Goal: Task Accomplishment & Management: Manage account settings

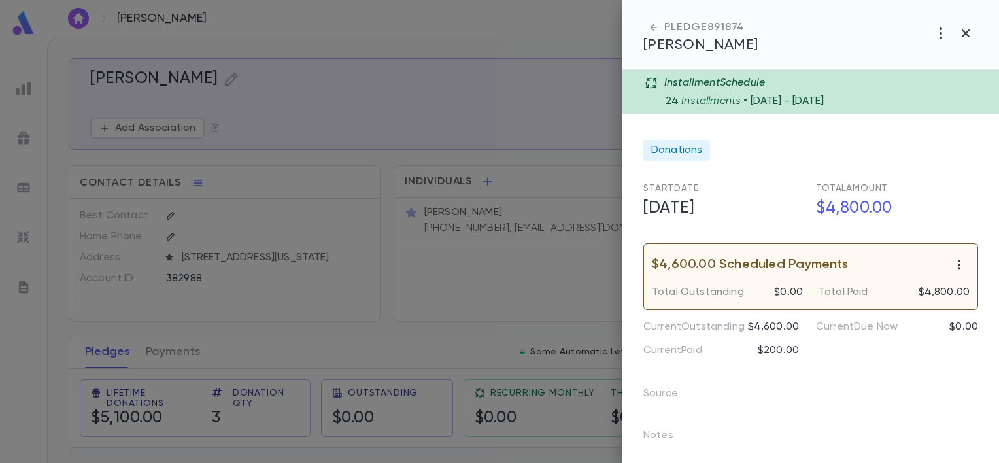
scroll to position [3, 0]
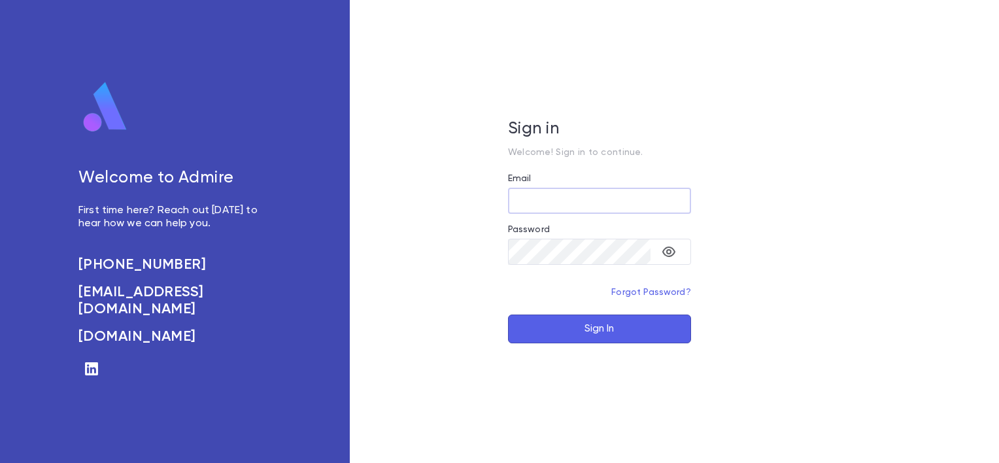
type input "**********"
click at [648, 329] on button "Sign In" at bounding box center [599, 328] width 183 height 29
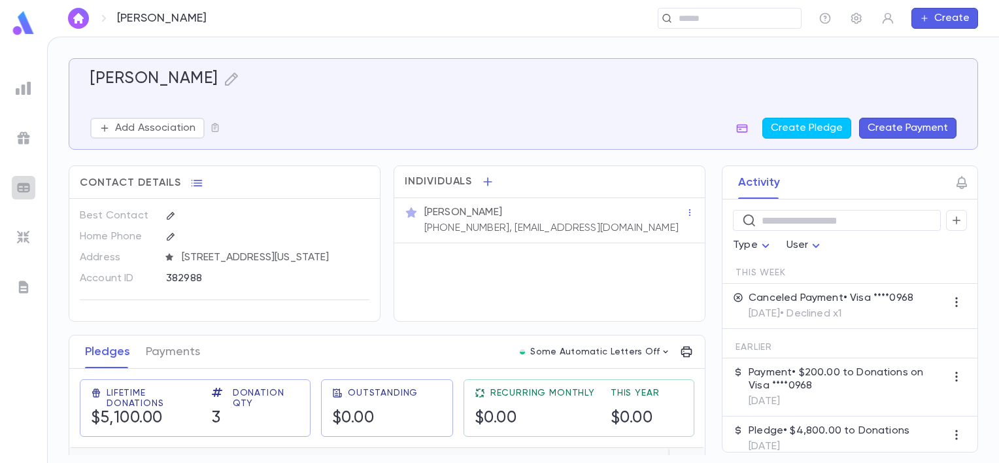
click at [14, 185] on div at bounding box center [24, 188] width 24 height 24
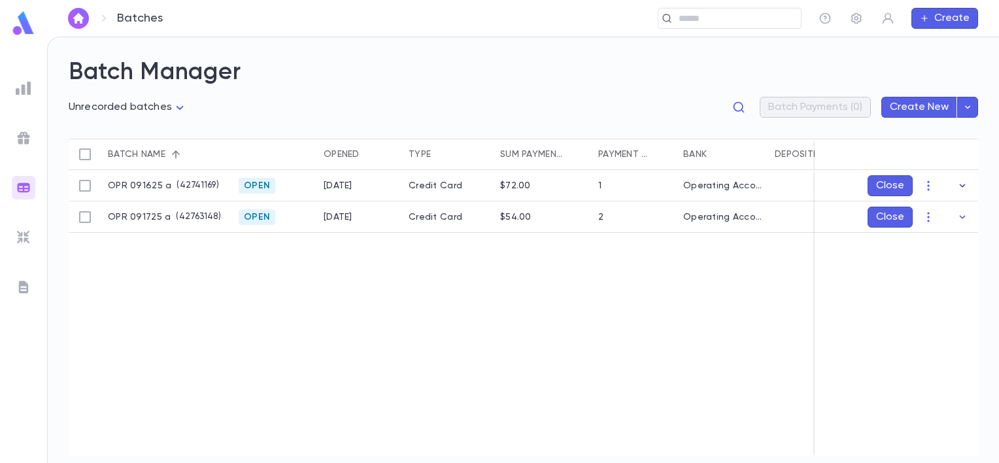
click at [963, 183] on icon "button" at bounding box center [962, 185] width 13 height 13
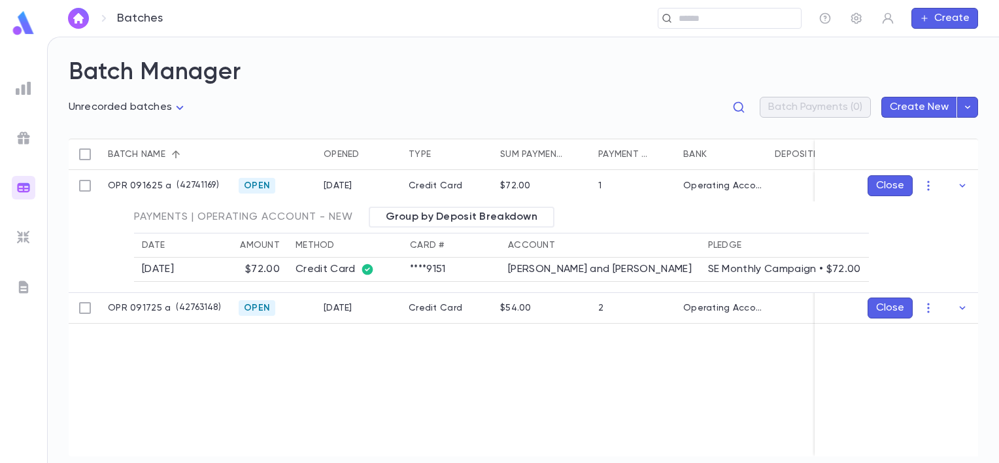
click at [633, 395] on div "OPR 091625 a ( 42741169 ) Open [DATE] Credit Card $72.00 1 Operating Account - …" at bounding box center [651, 313] width 1164 height 286
click at [963, 309] on icon "button" at bounding box center [962, 307] width 13 height 13
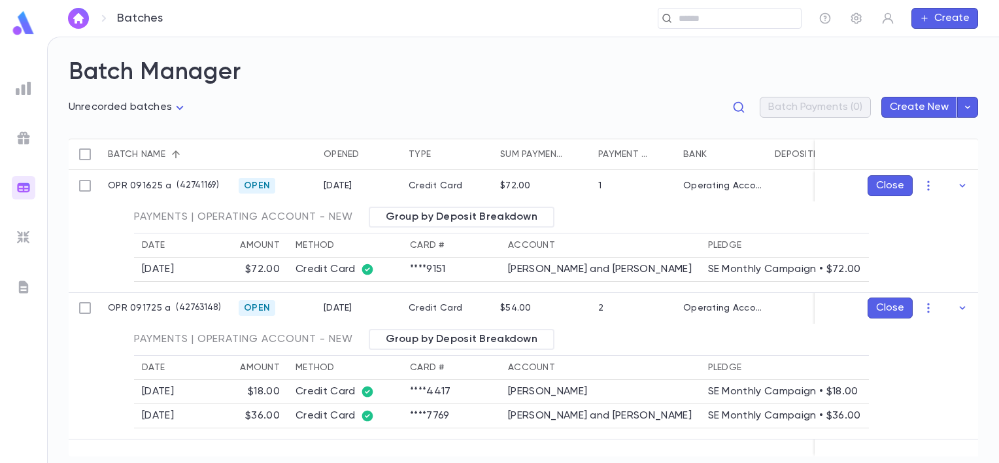
click at [7, 89] on ul at bounding box center [23, 267] width 47 height 392
click at [22, 132] on img at bounding box center [24, 138] width 16 height 16
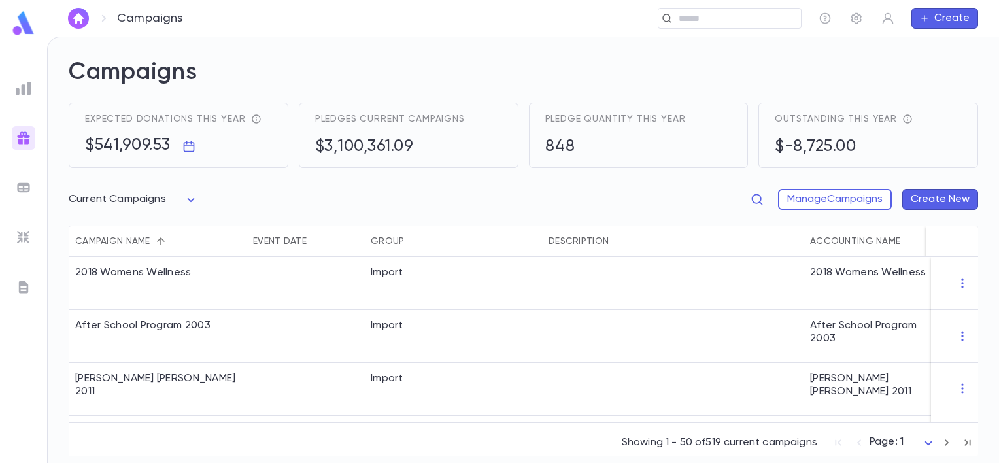
drag, startPoint x: 558, startPoint y: 446, endPoint x: 548, endPoint y: 445, distance: 9.2
click at [557, 446] on div "Showing 1 - 50 of 519 current campaigns Page: 1 *" at bounding box center [523, 439] width 909 height 34
click at [187, 196] on body "Campaigns ​ Create Campaigns Expected donations this year $541,909.53 Pledges c…" at bounding box center [499, 250] width 999 height 426
click at [146, 243] on span "Current Campaigns" at bounding box center [135, 247] width 107 height 13
click at [958, 384] on icon "button" at bounding box center [962, 388] width 13 height 13
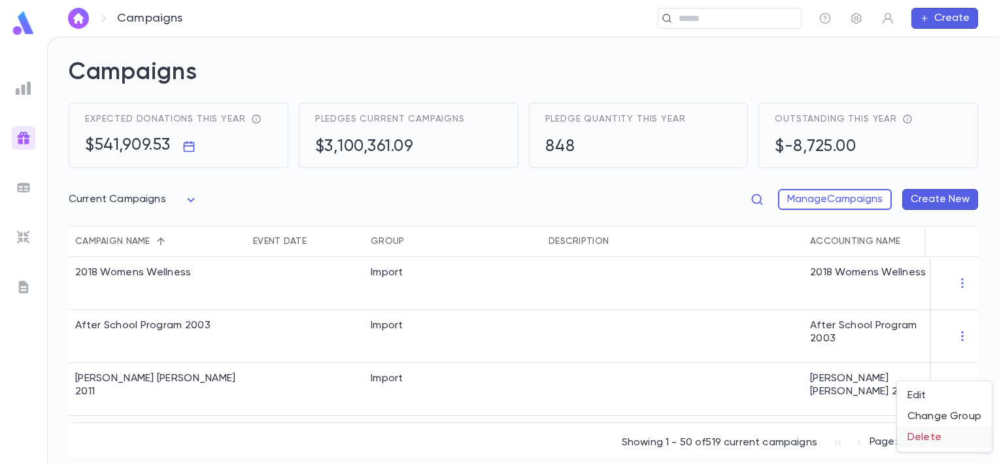
click at [925, 437] on p "Delete" at bounding box center [924, 437] width 34 height 13
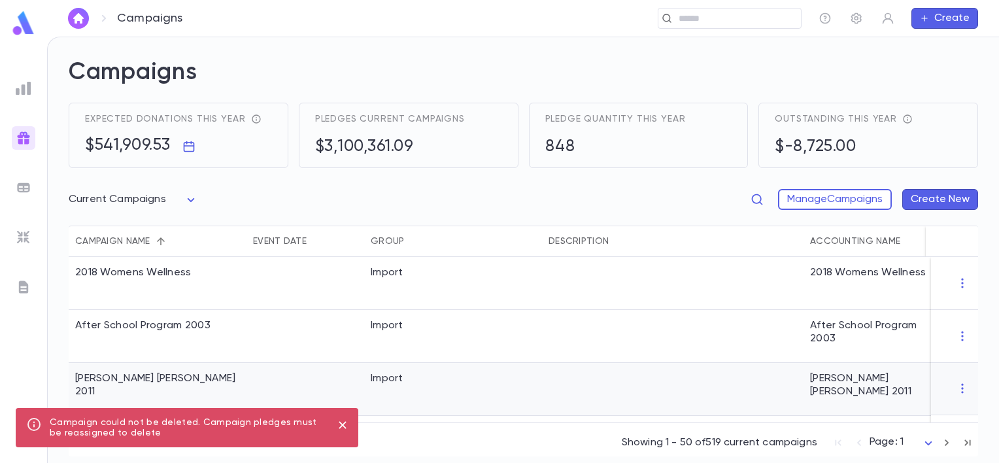
click at [956, 384] on icon "button" at bounding box center [962, 388] width 13 height 13
click at [931, 394] on li "Edit" at bounding box center [944, 395] width 95 height 21
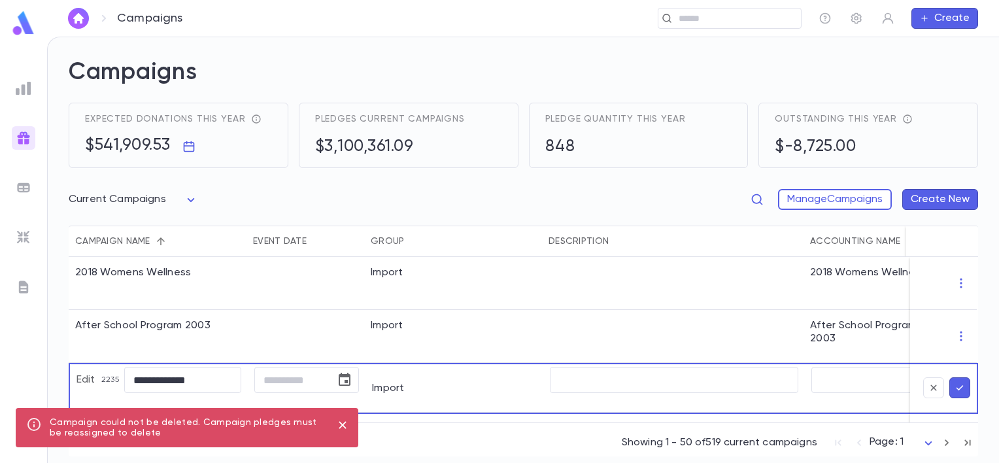
click at [335, 421] on icon "close" at bounding box center [342, 425] width 14 height 16
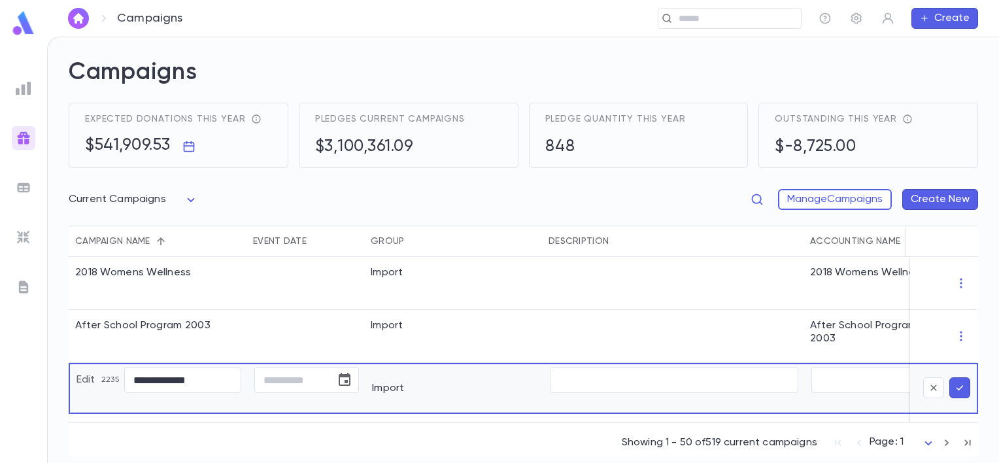
click at [89, 382] on p "Edit" at bounding box center [86, 379] width 20 height 13
click at [949, 385] on button "submit" at bounding box center [959, 387] width 21 height 21
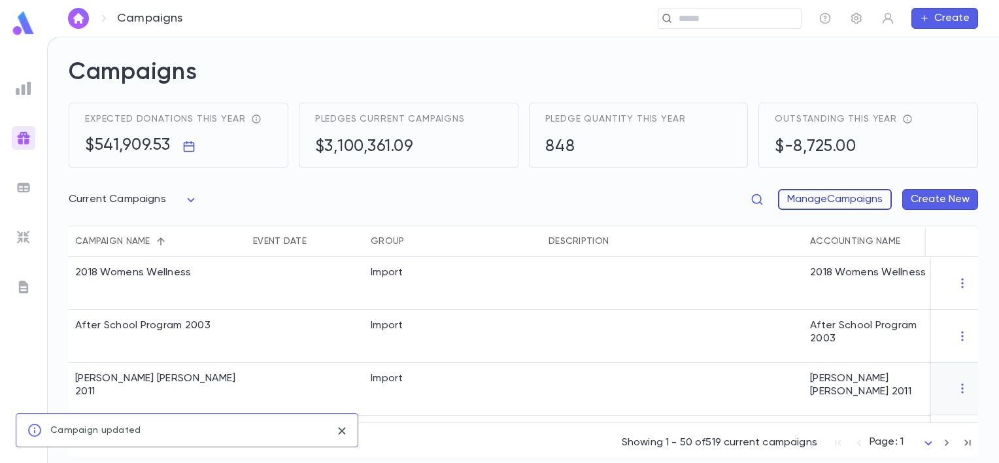
click at [821, 199] on button "Manage Campaigns" at bounding box center [835, 199] width 114 height 21
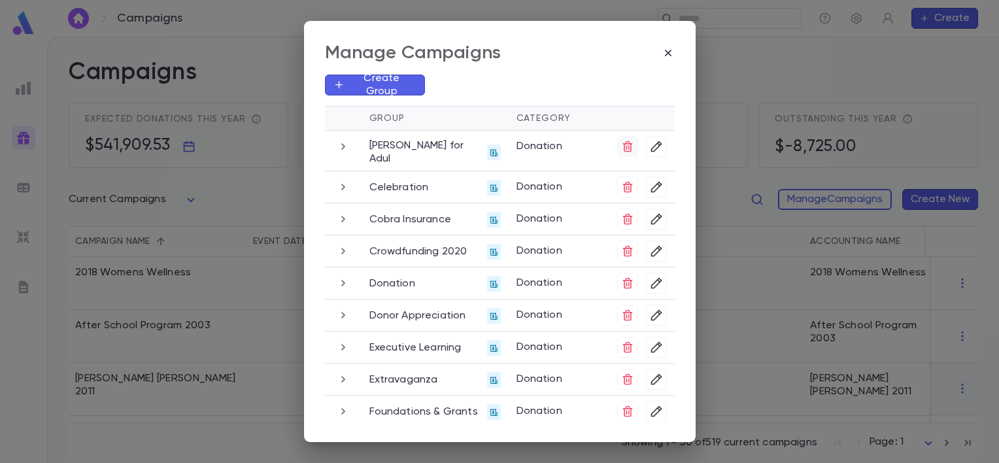
click at [626, 147] on icon "button" at bounding box center [627, 146] width 13 height 13
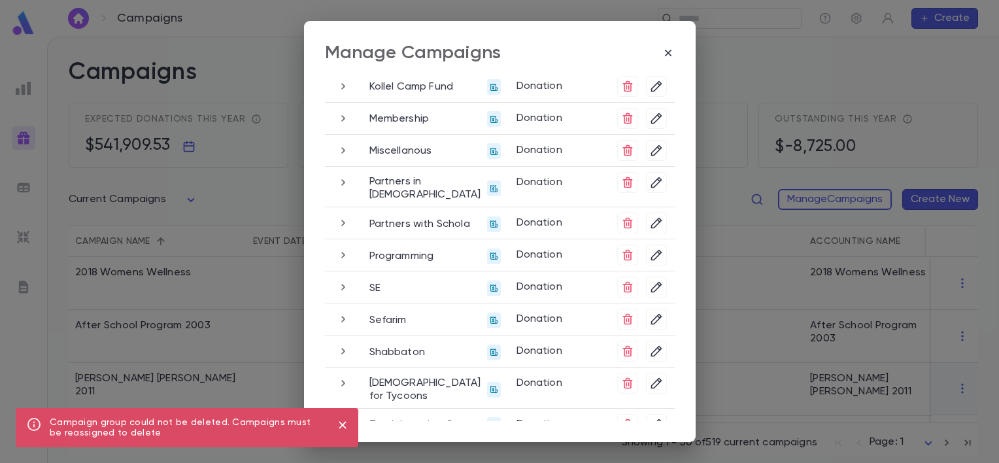
scroll to position [443, 0]
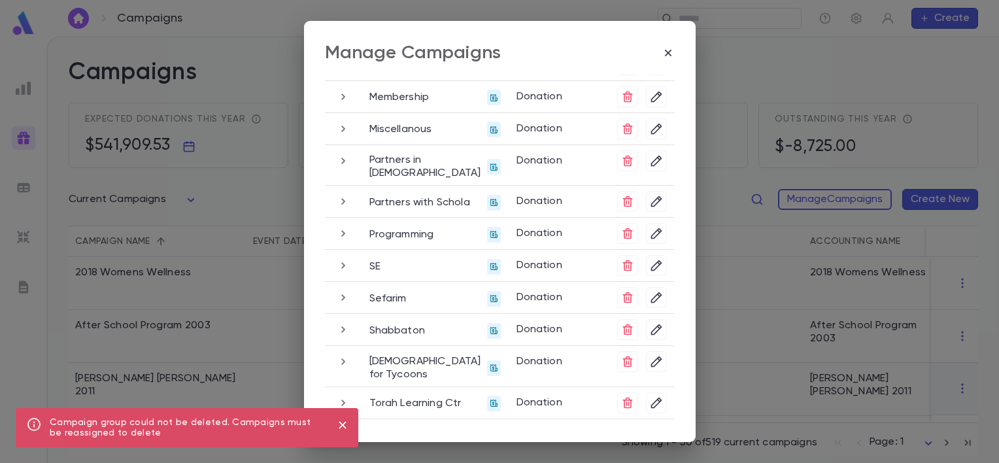
click at [256, 171] on div "Manage Campaigns Create Group Group Category [PERSON_NAME] for Adul Donation Ce…" at bounding box center [499, 231] width 999 height 463
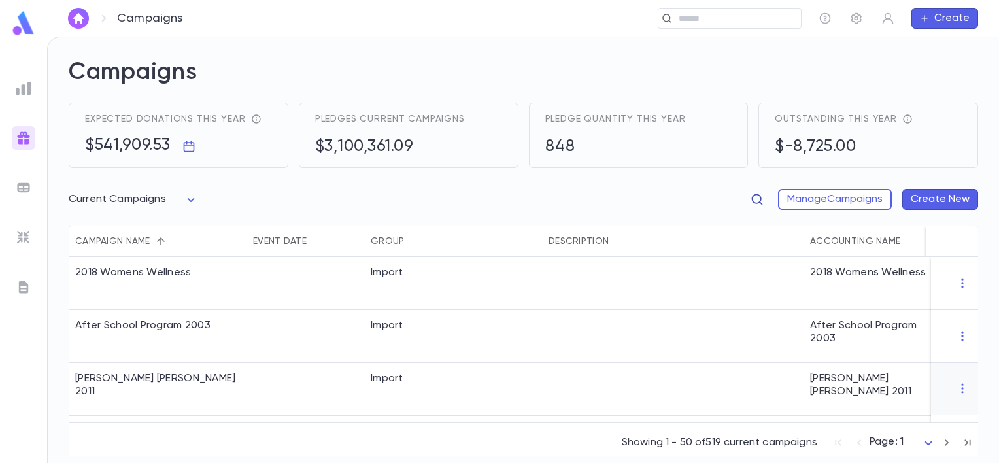
click at [751, 201] on icon "button" at bounding box center [756, 199] width 13 height 13
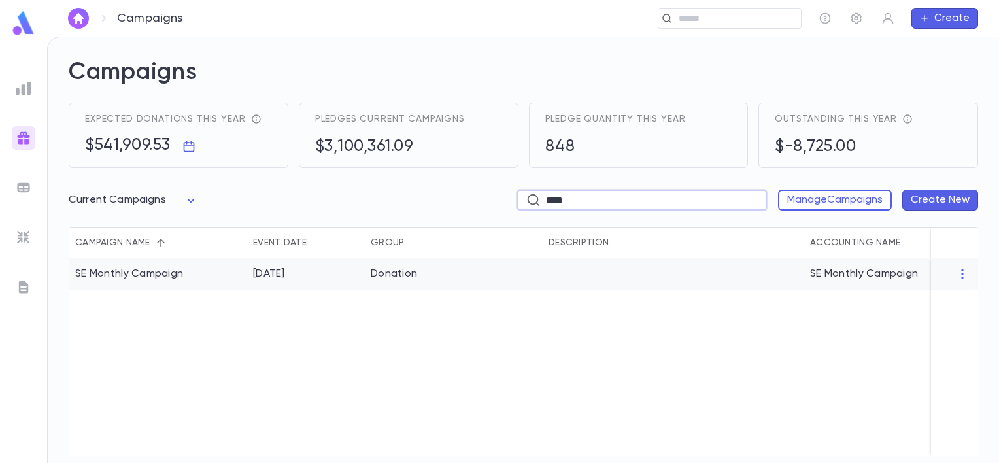
type input "****"
click at [382, 280] on div "Donation" at bounding box center [453, 274] width 178 height 32
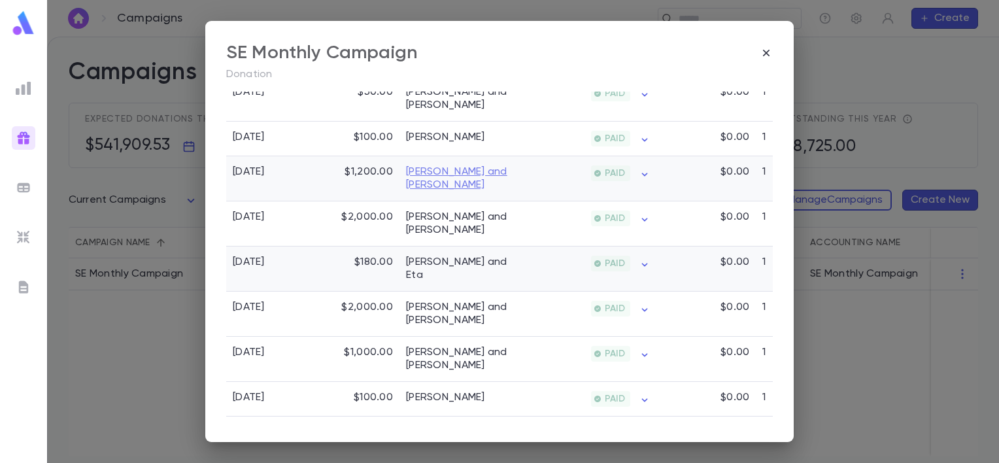
scroll to position [523, 0]
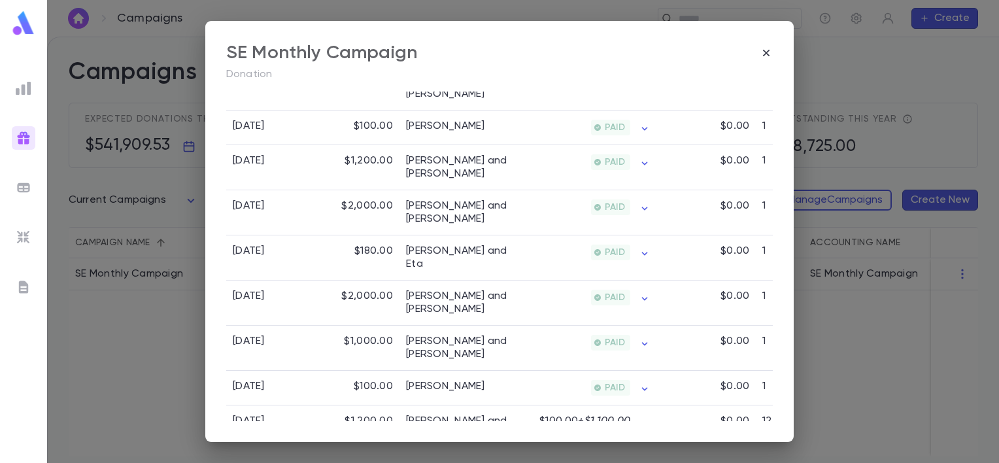
click at [879, 355] on div "SE Monthly Campaign Donation All Donors All Time Total Pledges $12,886.00 Pledg…" at bounding box center [499, 231] width 999 height 463
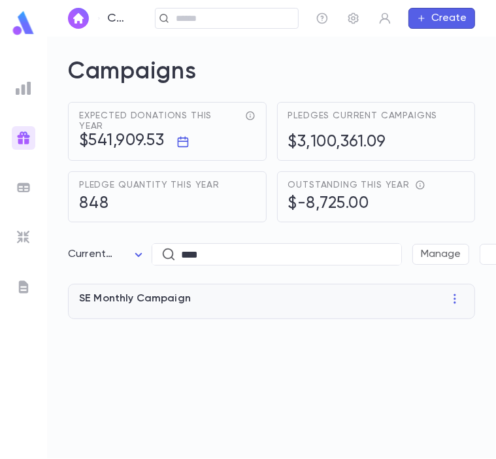
click at [212, 292] on div "SE Monthly Campaign" at bounding box center [271, 298] width 385 height 13
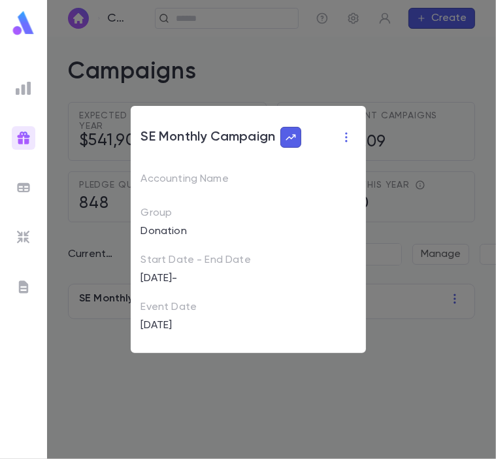
click at [329, 75] on div "SE Monthly Campaign Accounting Name Group Donation Start Date - End Date [DATE]…" at bounding box center [248, 229] width 496 height 459
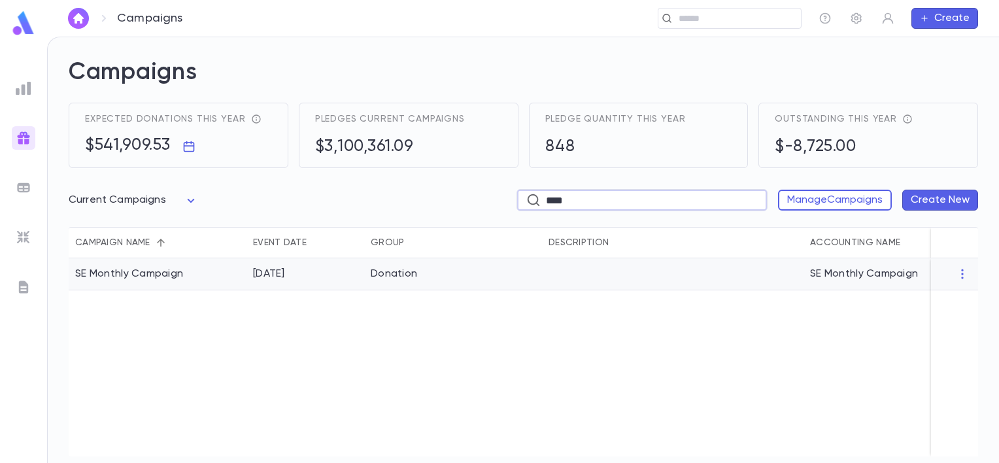
click at [353, 277] on div "[DATE]" at bounding box center [305, 274] width 118 height 32
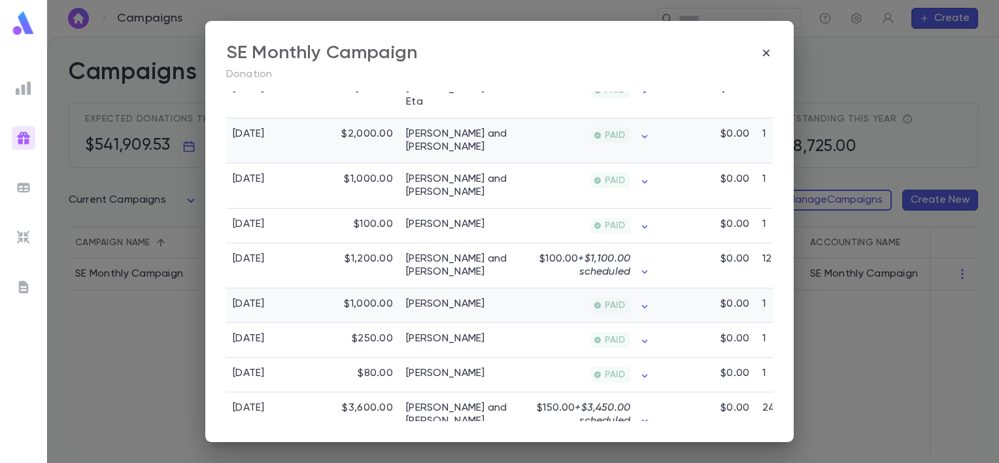
scroll to position [720, 0]
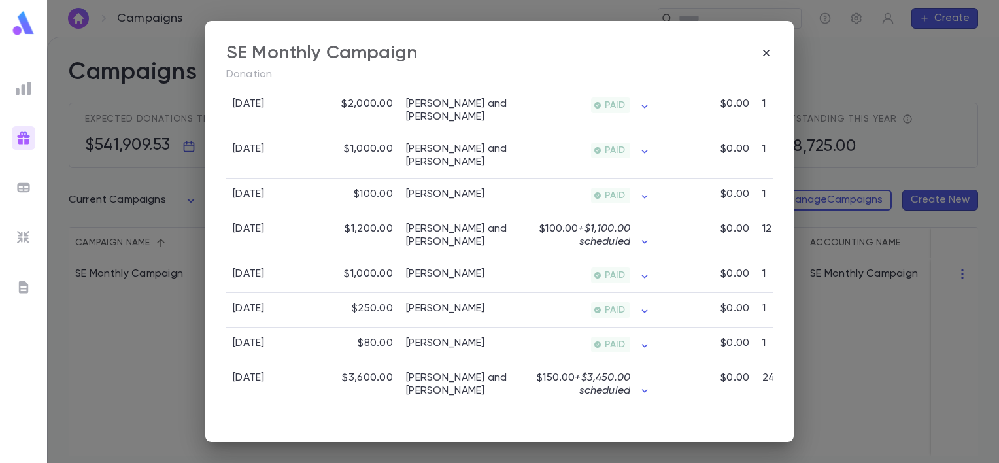
click at [899, 390] on div "SE Monthly Campaign Donation All Donors All Time Total Pledges $12,886.00 Pledg…" at bounding box center [499, 231] width 999 height 463
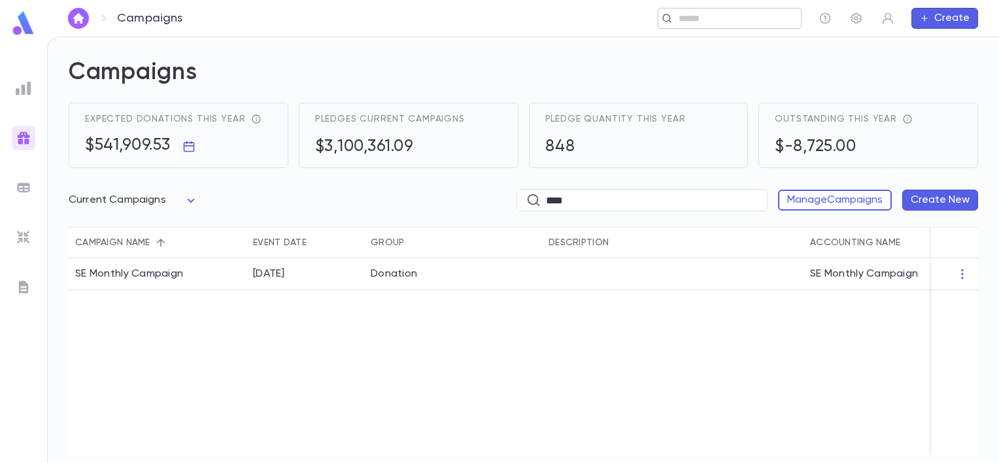
click at [717, 22] on input "text" at bounding box center [735, 18] width 121 height 12
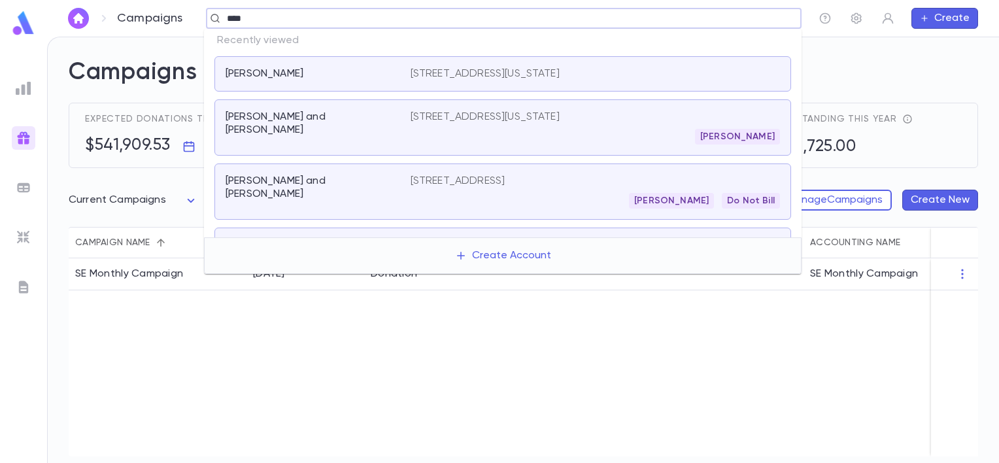
type input "*****"
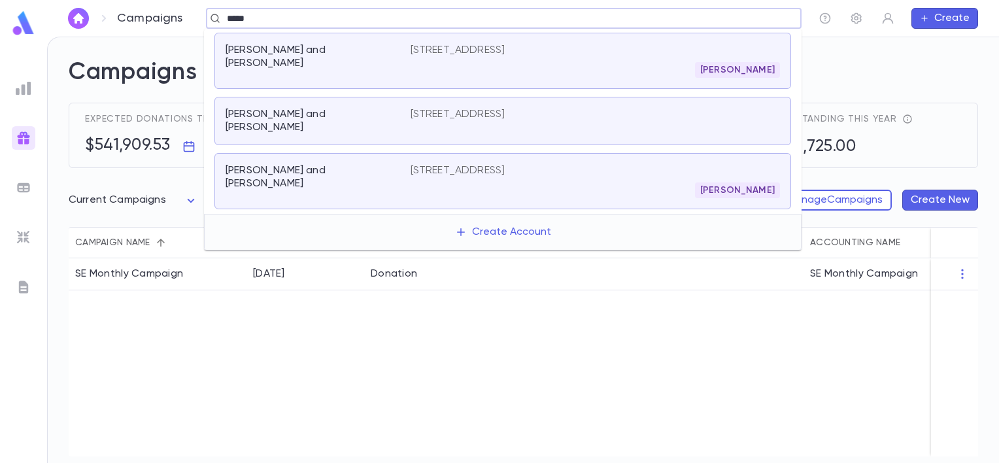
click at [620, 67] on div "[PERSON_NAME]" at bounding box center [595, 70] width 369 height 16
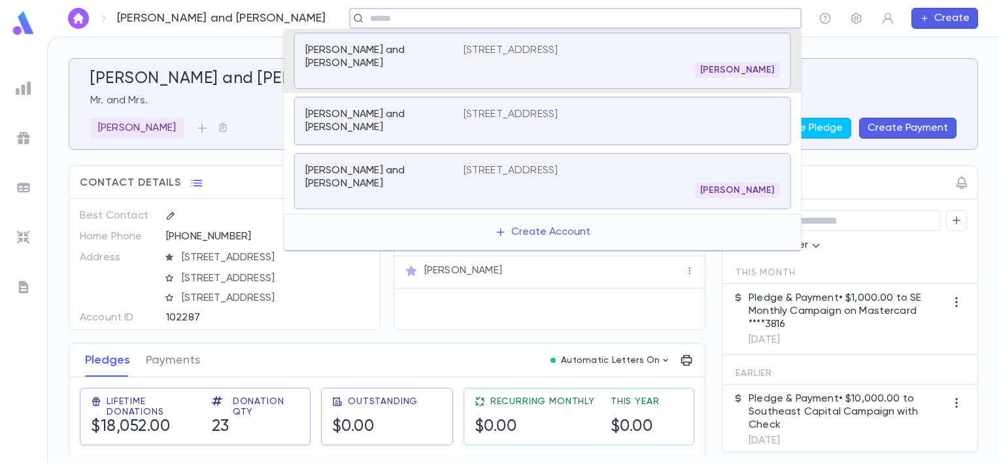
click at [366, 22] on input "text" at bounding box center [571, 18] width 410 height 12
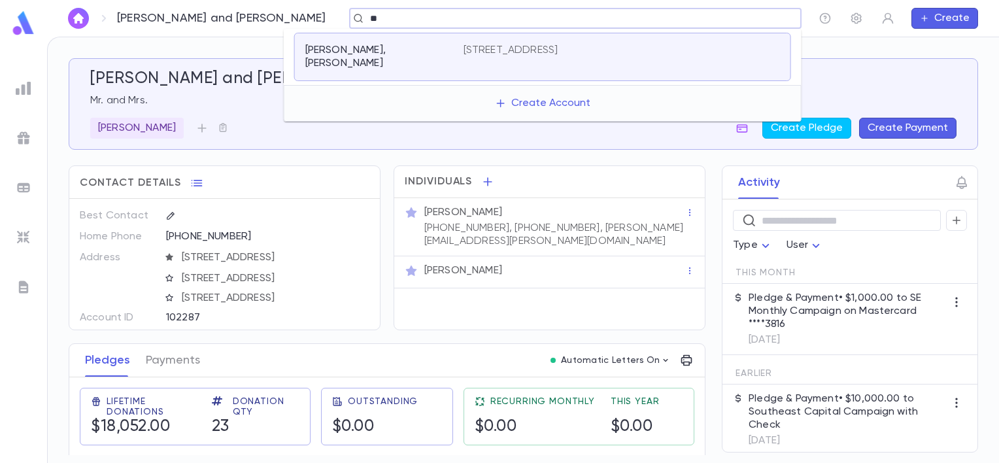
type input "*"
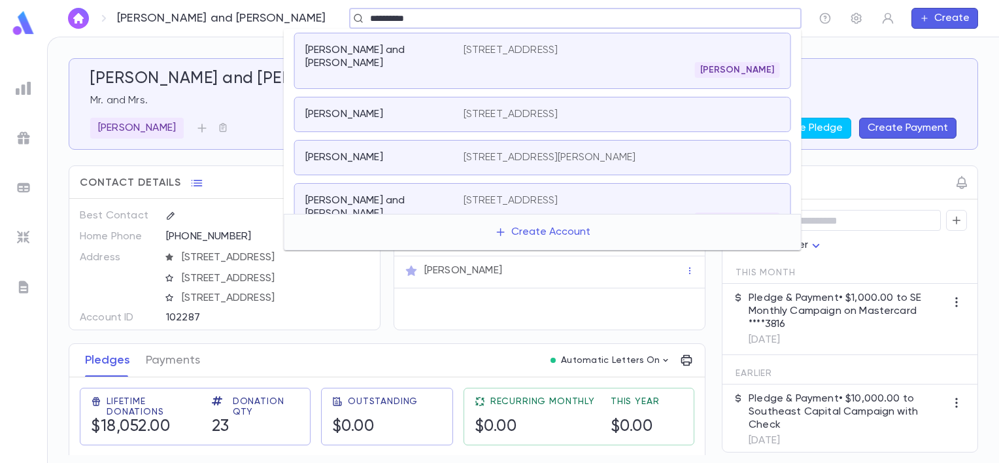
type input "**********"
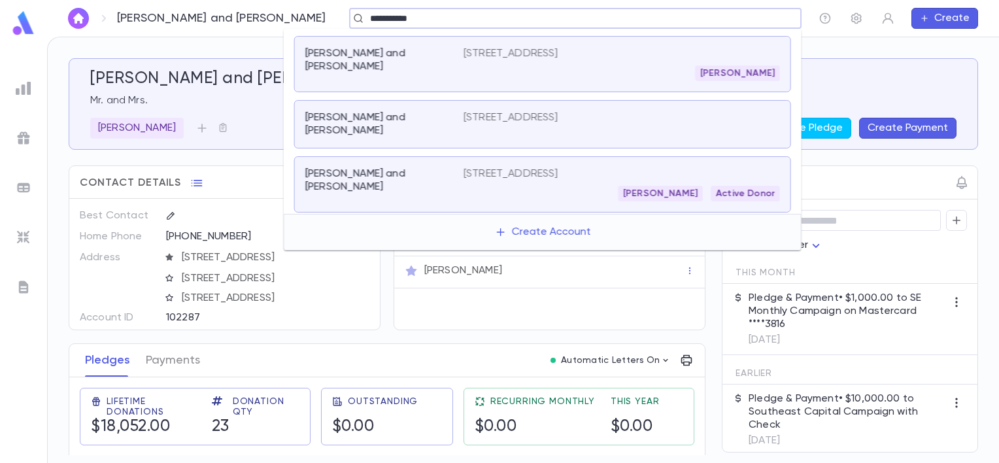
scroll to position [41, 0]
click at [380, 175] on p "[PERSON_NAME] and [PERSON_NAME]" at bounding box center [376, 179] width 143 height 26
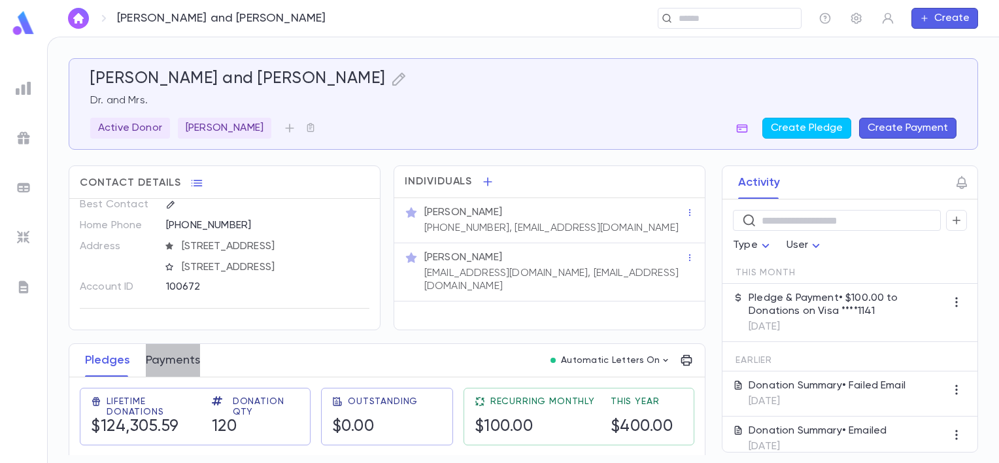
click at [188, 352] on button "Payments" at bounding box center [173, 360] width 54 height 33
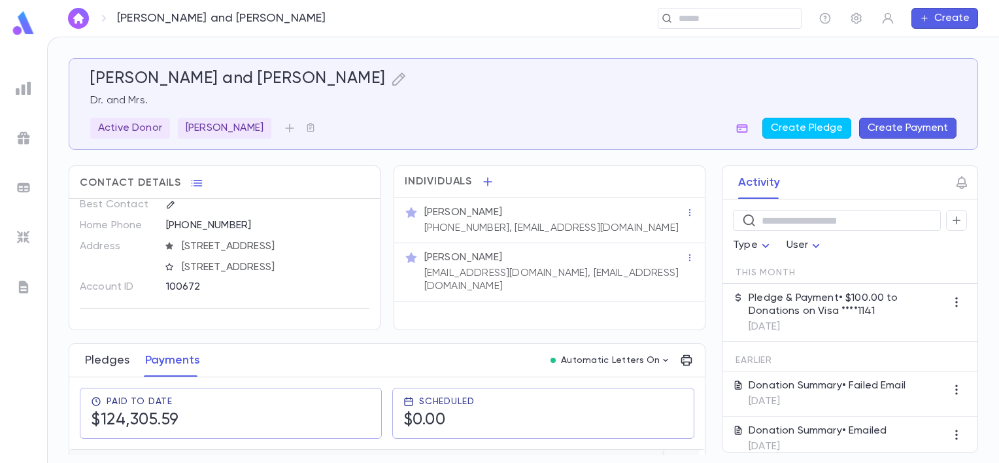
click at [115, 359] on button "Pledges" at bounding box center [107, 360] width 44 height 33
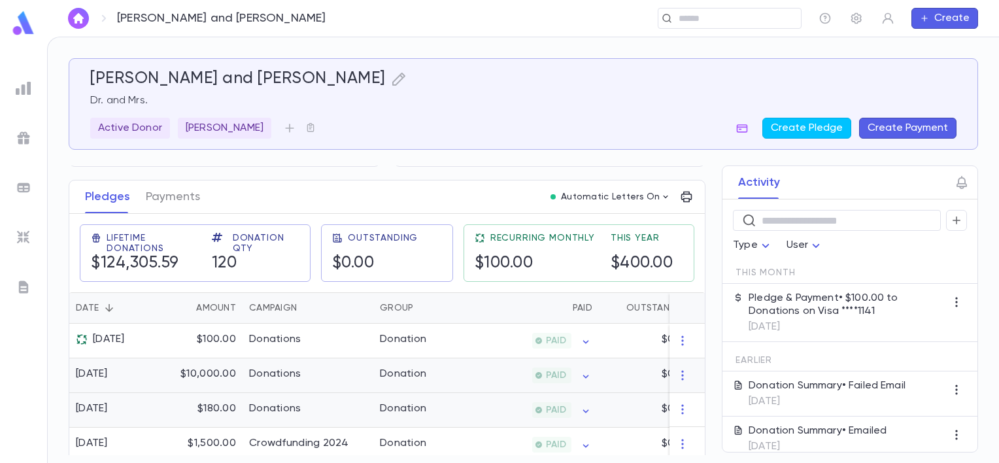
scroll to position [196, 0]
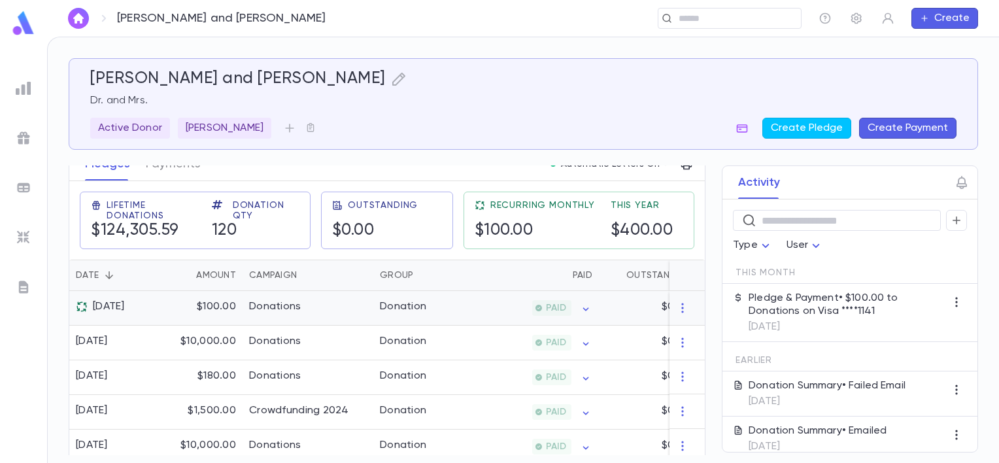
click at [321, 310] on div "Donations" at bounding box center [308, 308] width 131 height 35
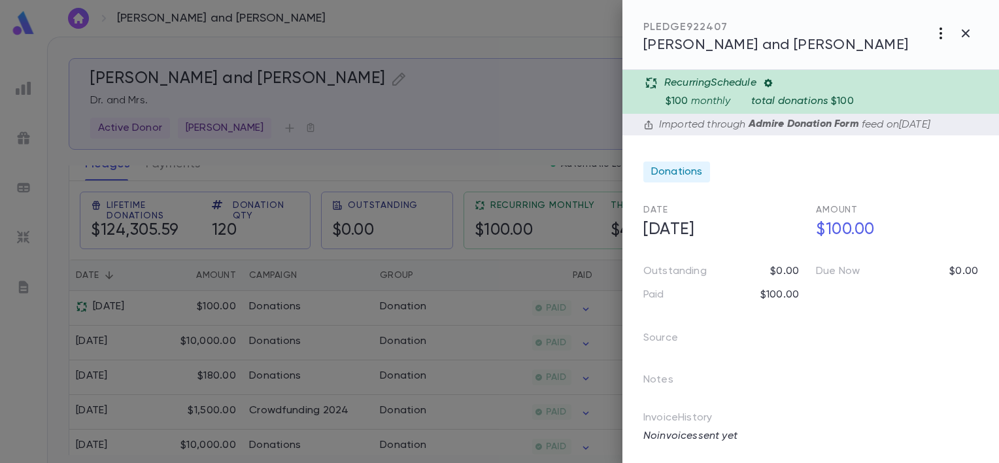
click at [936, 34] on icon "button" at bounding box center [941, 33] width 16 height 16
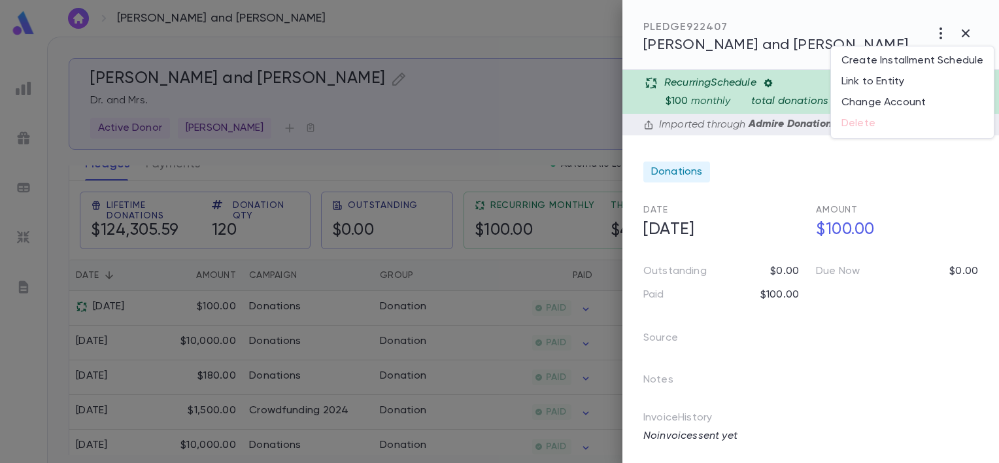
click at [780, 179] on div at bounding box center [499, 231] width 999 height 463
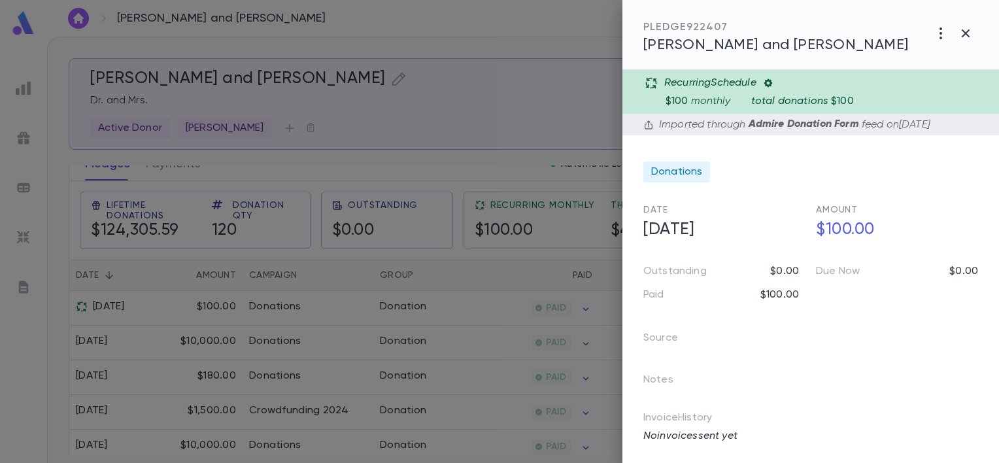
click at [23, 236] on div at bounding box center [499, 231] width 999 height 463
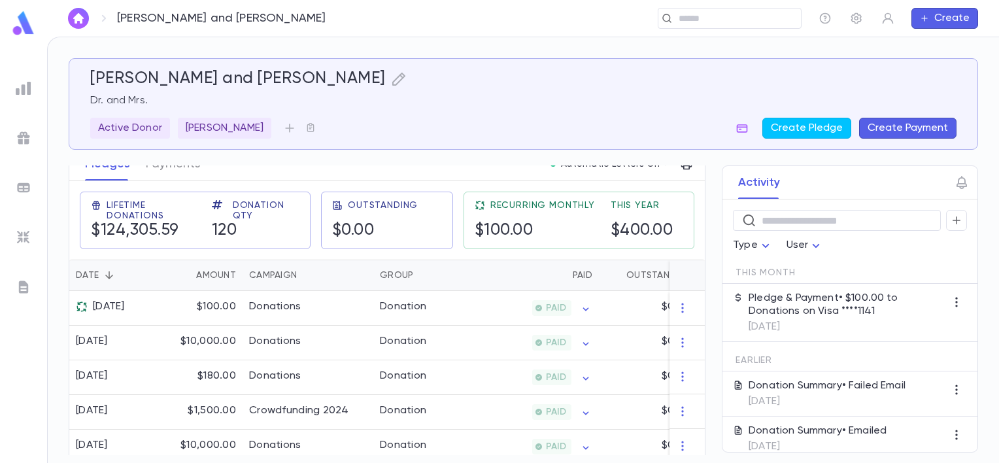
click at [23, 236] on img at bounding box center [24, 237] width 16 height 16
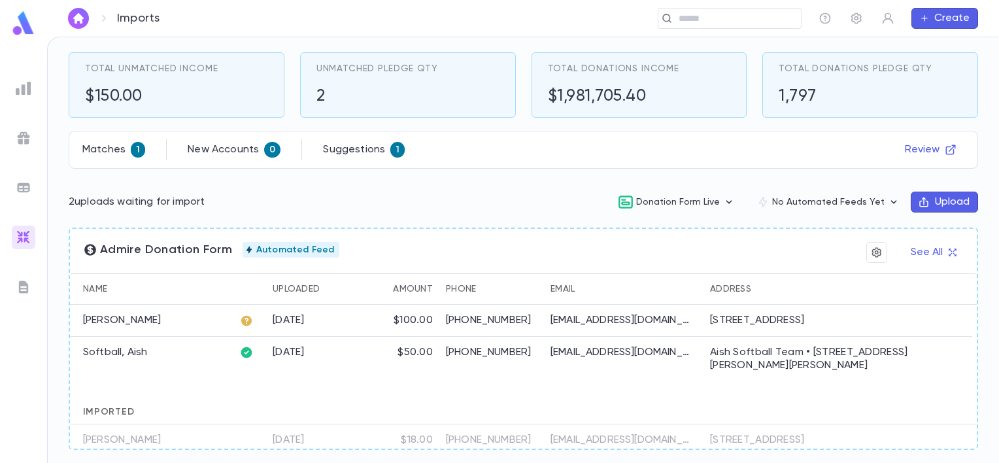
scroll to position [63, 0]
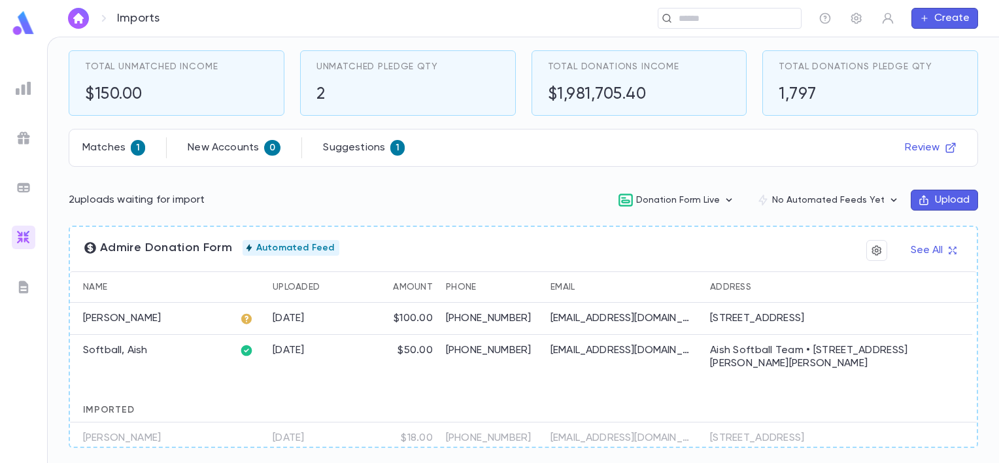
click at [305, 320] on div "[DATE]" at bounding box center [289, 318] width 32 height 13
click at [129, 314] on p "[PERSON_NAME]" at bounding box center [122, 318] width 78 height 13
click at [936, 200] on button "Upload" at bounding box center [944, 200] width 67 height 21
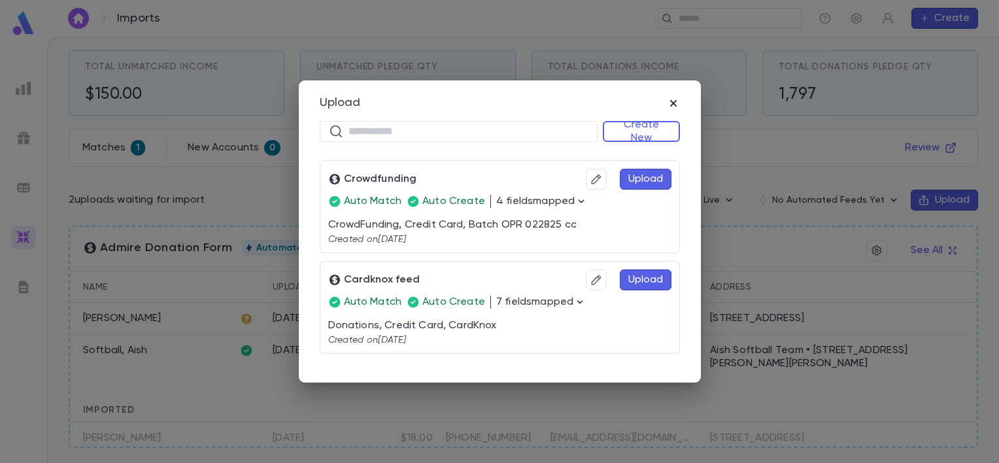
click at [675, 99] on icon "button" at bounding box center [673, 103] width 13 height 13
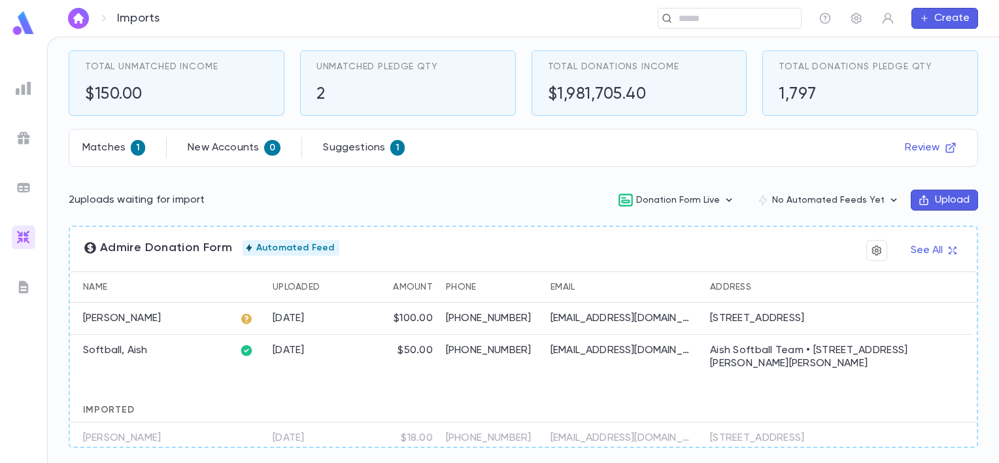
click at [725, 325] on div "[STREET_ADDRESS]" at bounding box center [757, 318] width 94 height 13
drag, startPoint x: 725, startPoint y: 327, endPoint x: 654, endPoint y: 250, distance: 105.0
click at [654, 250] on div "Admire Donation Form Automated Feed See All" at bounding box center [523, 255] width 907 height 31
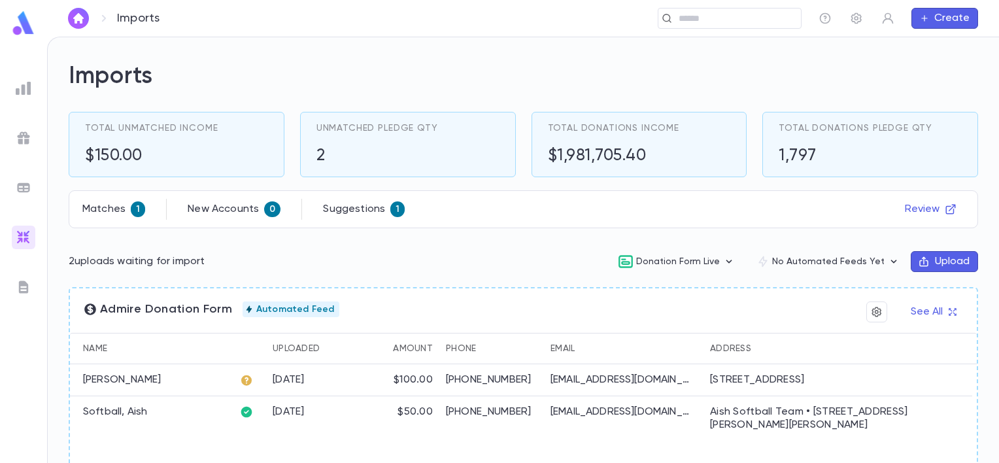
scroll to position [0, 0]
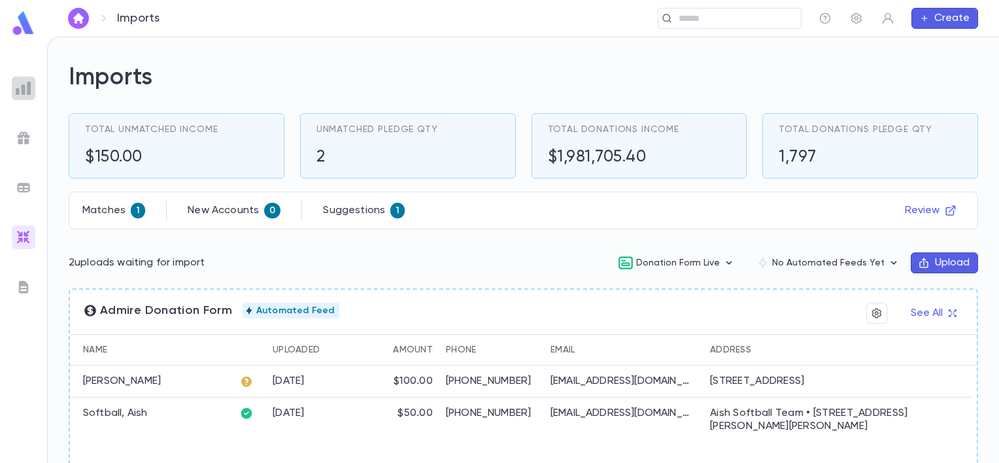
click at [24, 90] on img at bounding box center [24, 88] width 16 height 16
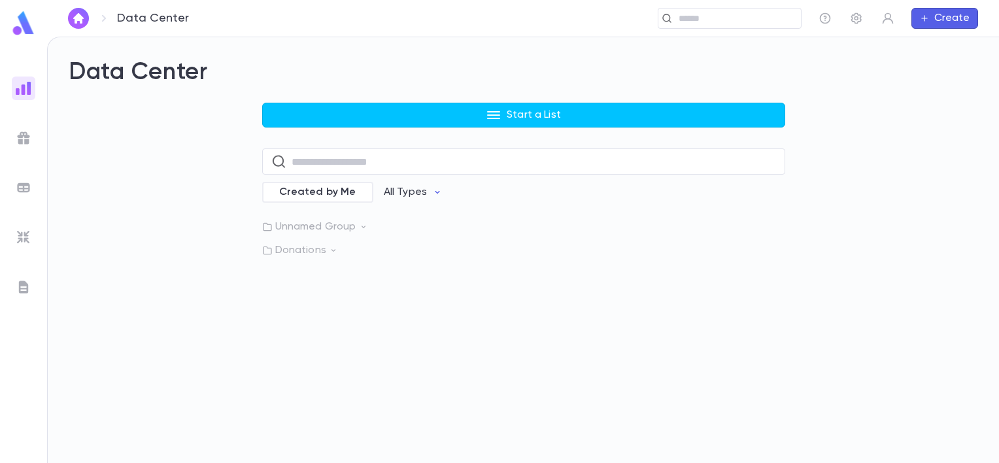
click at [26, 138] on img at bounding box center [24, 138] width 16 height 16
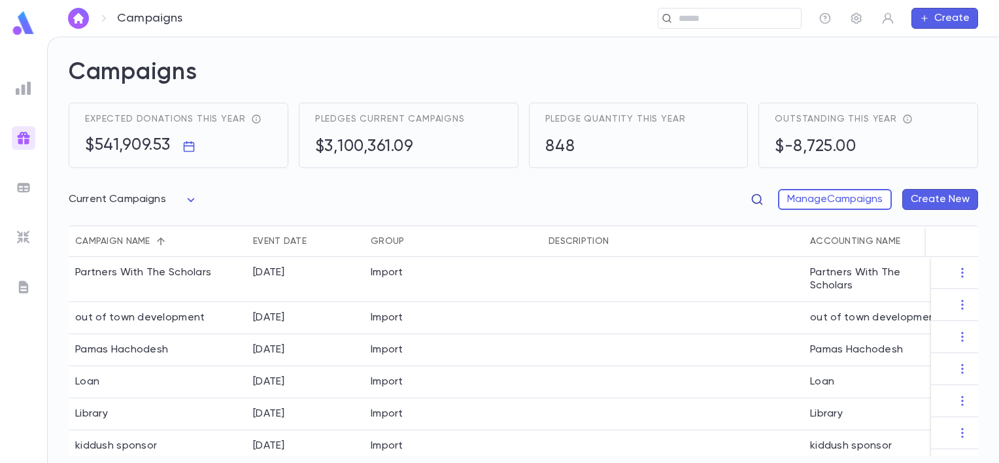
click at [752, 201] on icon "button" at bounding box center [756, 199] width 13 height 13
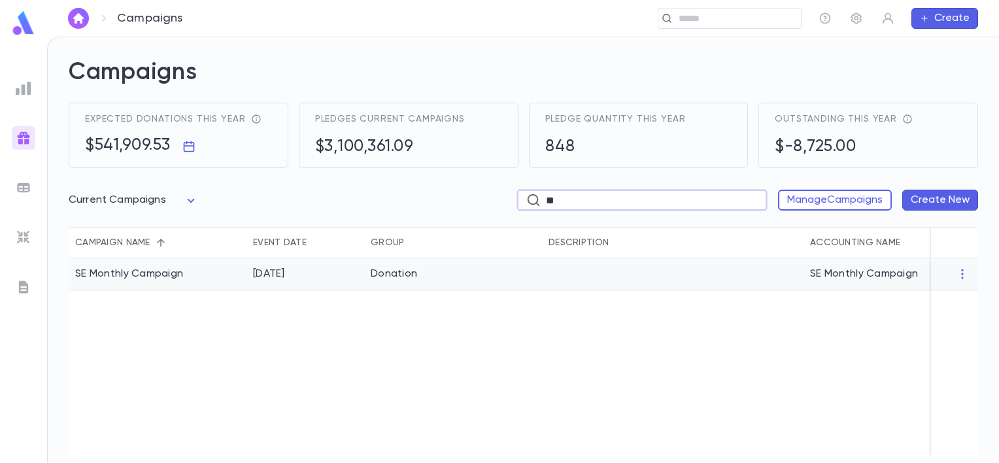
type input "**"
click at [348, 275] on div "[DATE]" at bounding box center [305, 274] width 118 height 32
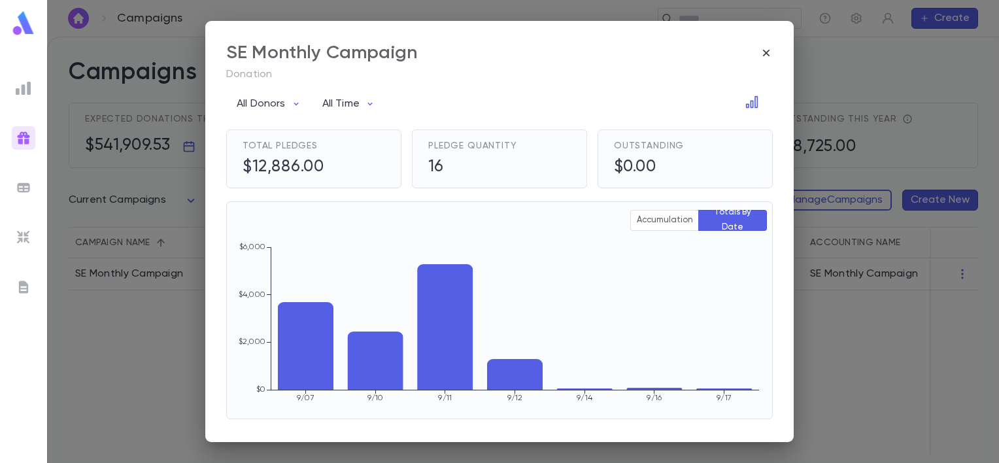
click at [764, 53] on icon "button" at bounding box center [766, 52] width 13 height 13
